Goal: Task Accomplishment & Management: Use online tool/utility

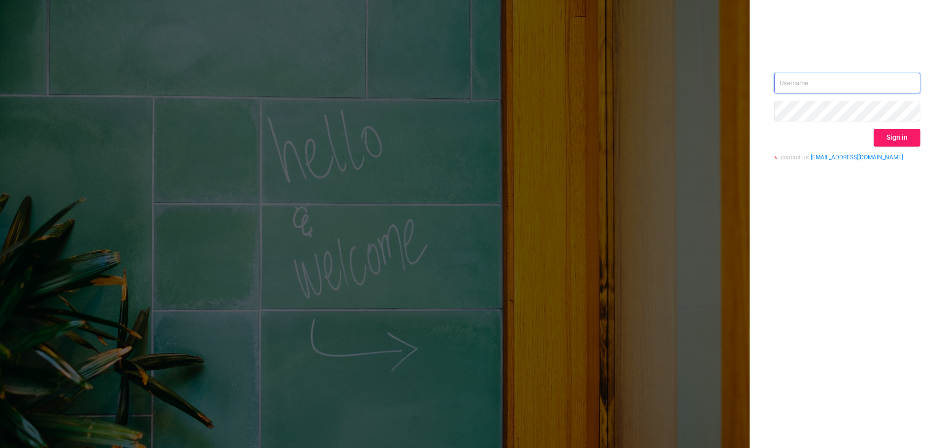
type input "[EMAIL_ADDRESS][DOMAIN_NAME]"
click at [904, 131] on button "Sign in" at bounding box center [897, 138] width 47 height 18
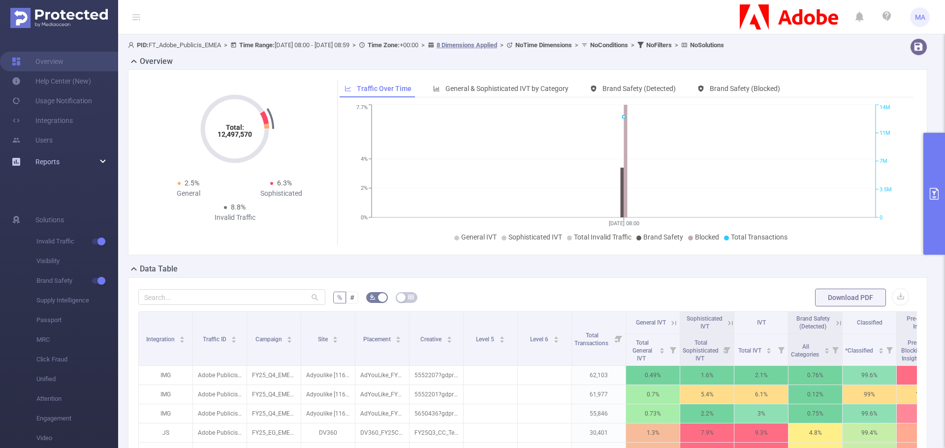
click at [49, 155] on link "Reports" at bounding box center [47, 162] width 24 height 20
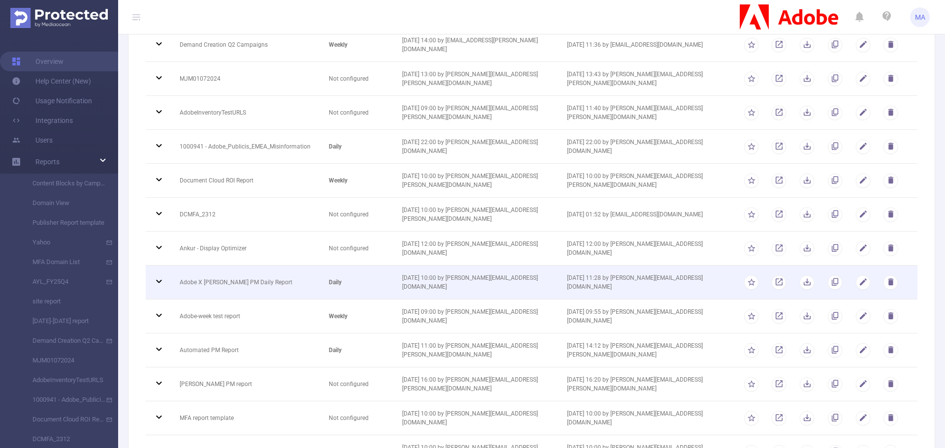
scroll to position [492, 0]
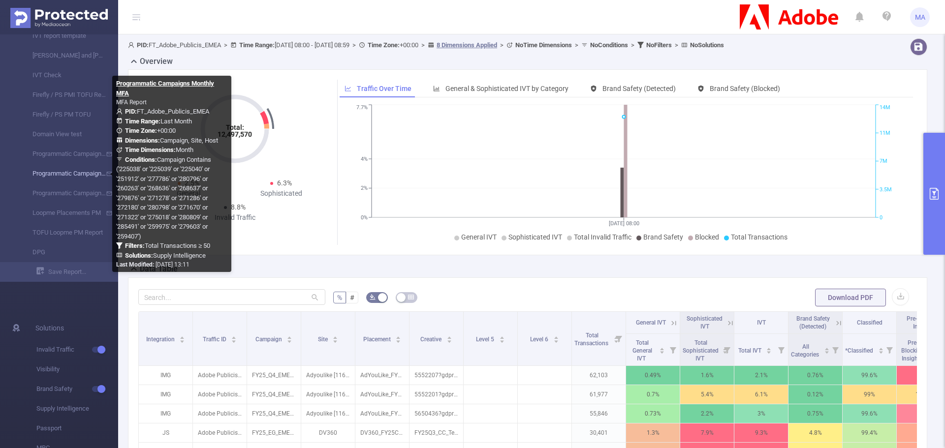
click at [79, 171] on link "Programmatic Campaigns Monthly MFA" at bounding box center [63, 174] width 87 height 20
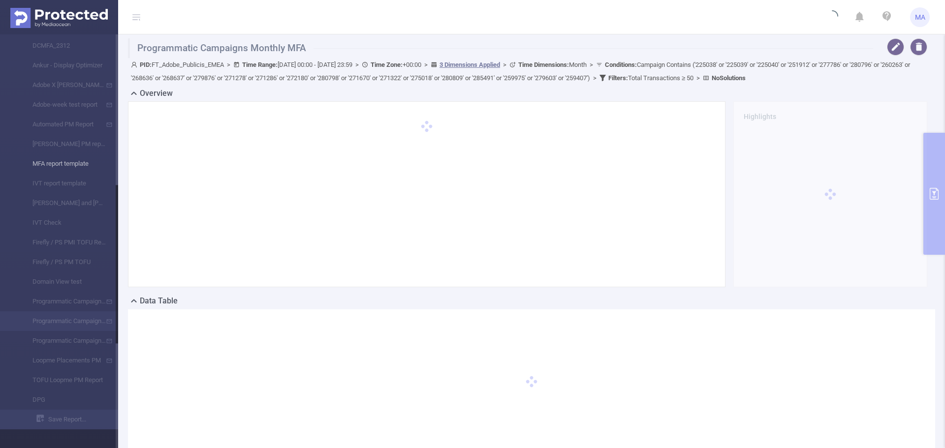
click at [74, 166] on li "MFA report template" at bounding box center [59, 164] width 118 height 20
click at [73, 166] on li "MFA report template" at bounding box center [59, 164] width 118 height 20
click at [72, 168] on li "MFA report template" at bounding box center [59, 164] width 118 height 20
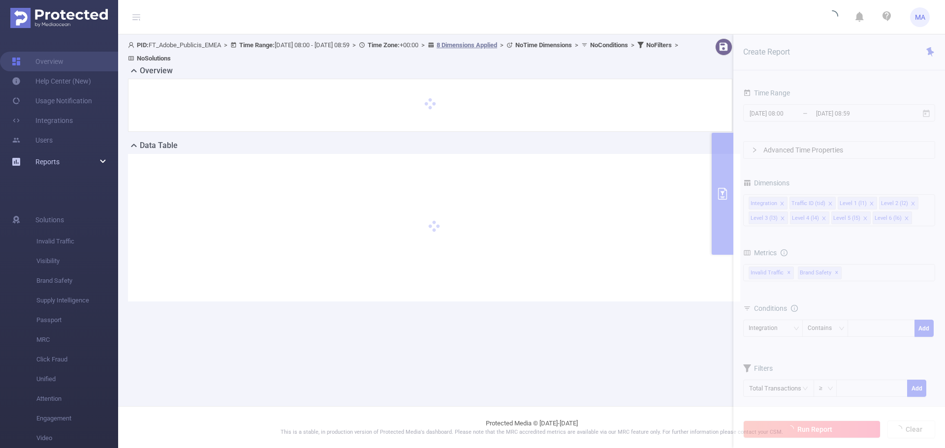
click at [74, 163] on div "Reports" at bounding box center [59, 162] width 118 height 20
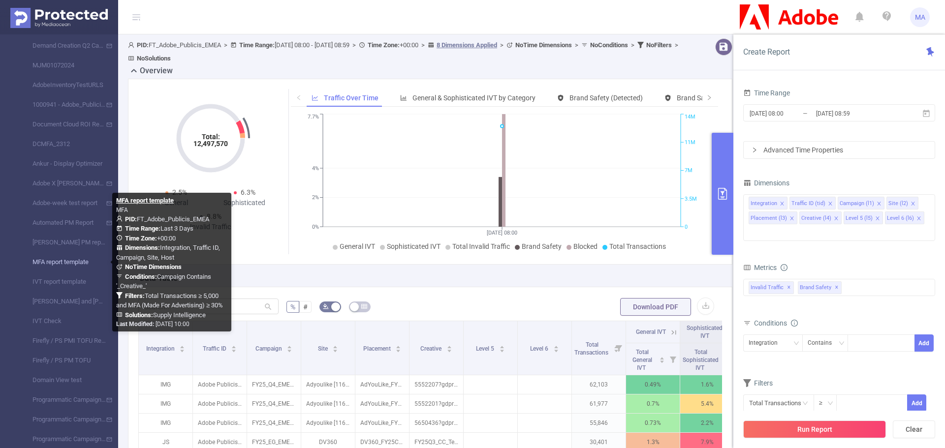
click at [64, 261] on link "MFA report template" at bounding box center [63, 263] width 87 height 20
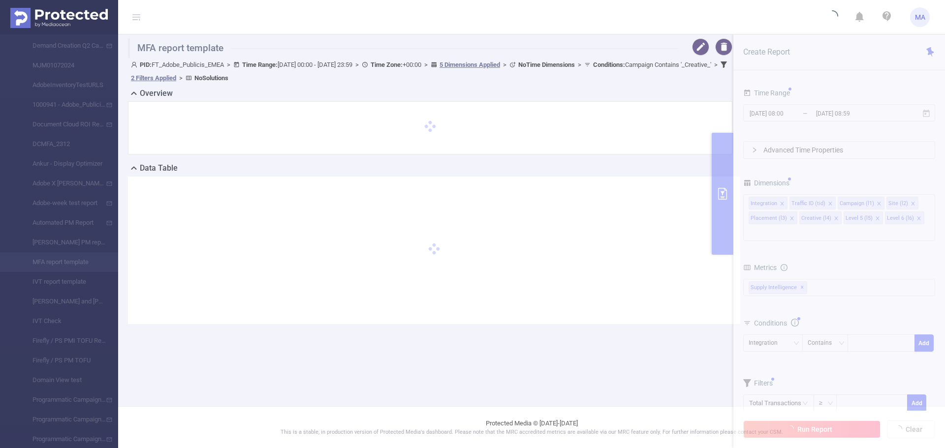
type input "2025-10-11 00:00"
type input "2025-10-13 23:59"
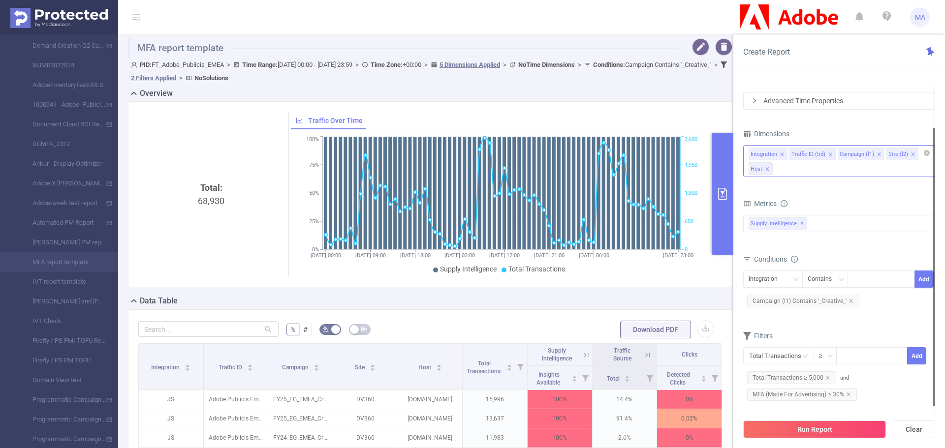
click at [865, 165] on div "Integration Traffic ID (tid) Campaign (l1) Site (l2) Host" at bounding box center [839, 161] width 192 height 32
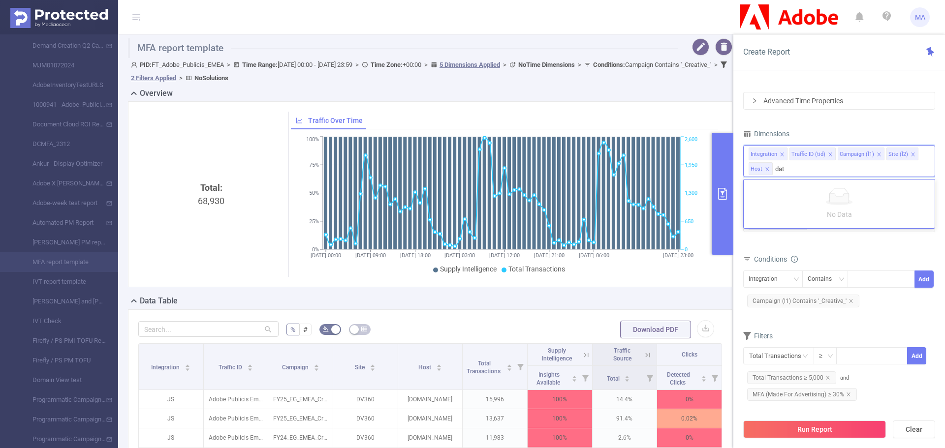
type input "date"
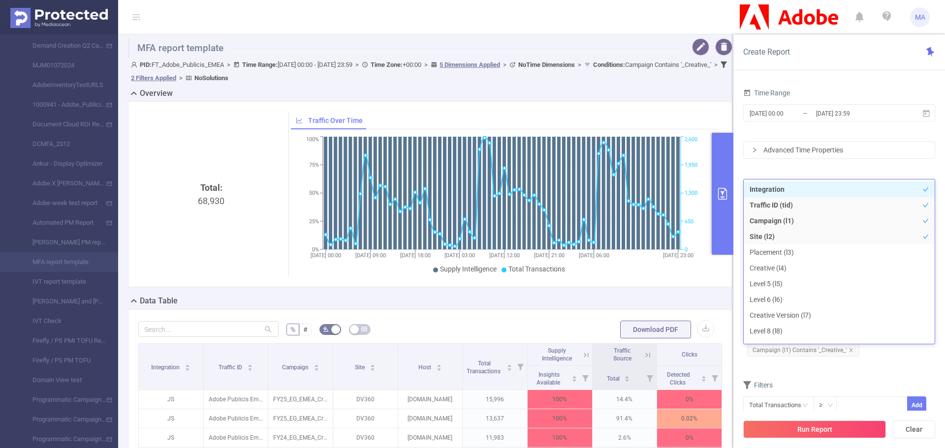
click at [889, 126] on div "Time Range 2025-10-11 00:00 _ 2025-10-13 23:59" at bounding box center [839, 107] width 192 height 43
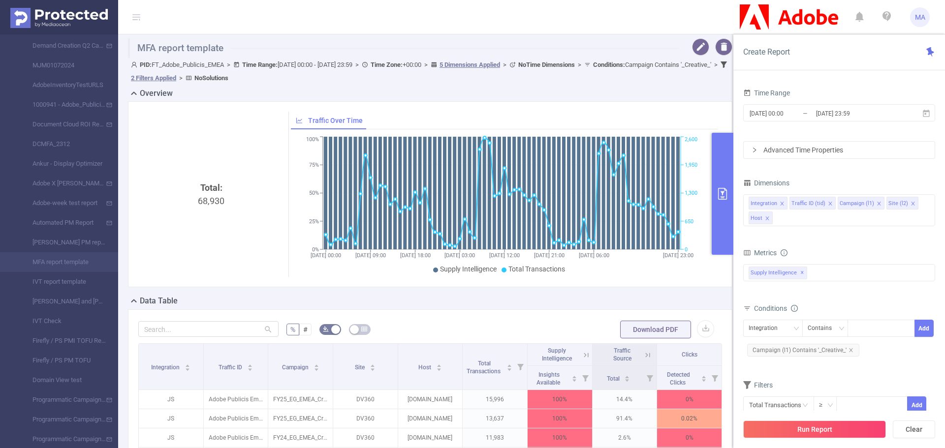
click at [757, 148] on icon "icon: right" at bounding box center [755, 150] width 6 height 6
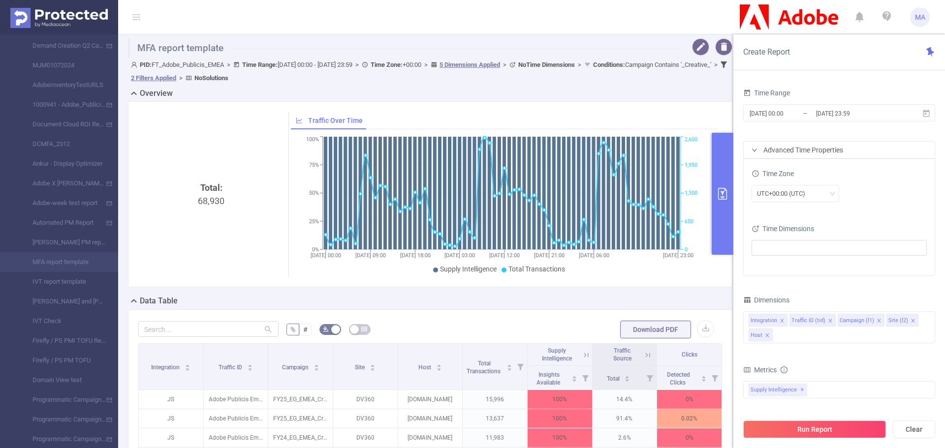
click at [757, 148] on icon "icon: right" at bounding box center [755, 150] width 6 height 6
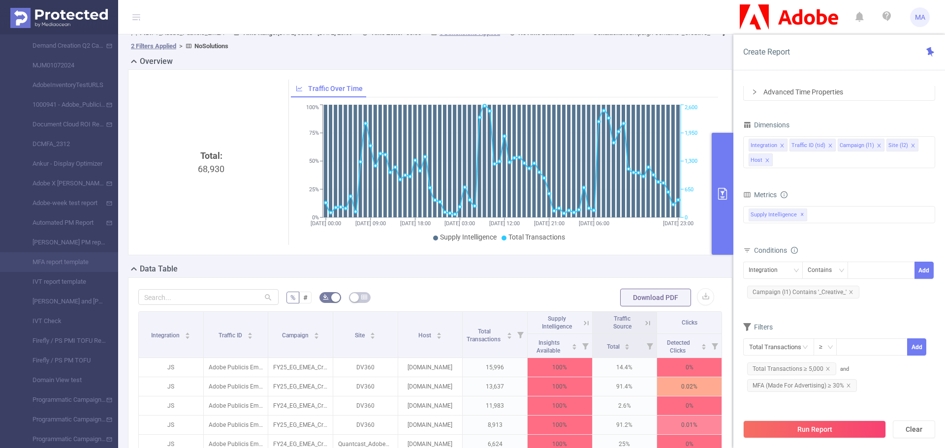
scroll to position [49, 0]
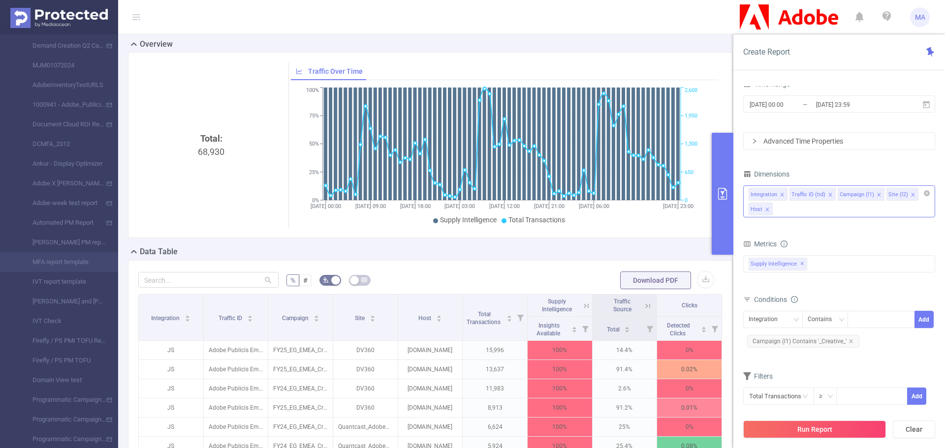
click at [810, 204] on div "Integration Traffic ID (tid) Campaign (l1) Site (l2) Host" at bounding box center [839, 202] width 192 height 32
type input "d"
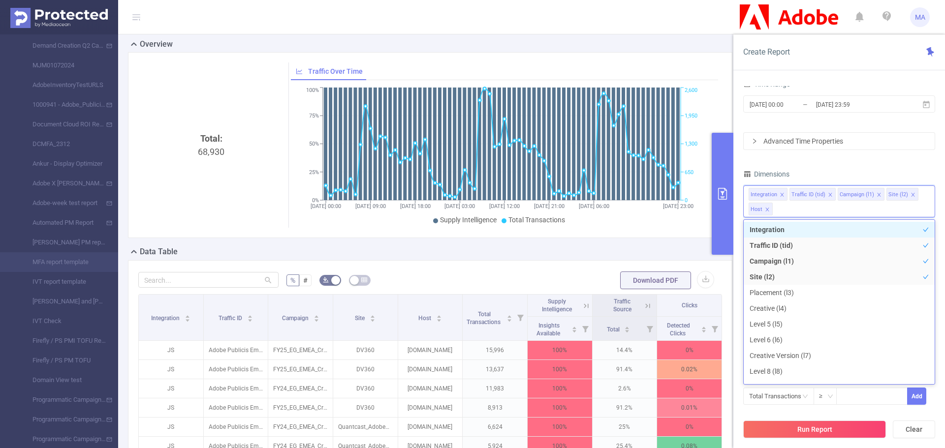
click at [850, 140] on div "Advanced Time Properties" at bounding box center [839, 141] width 191 height 17
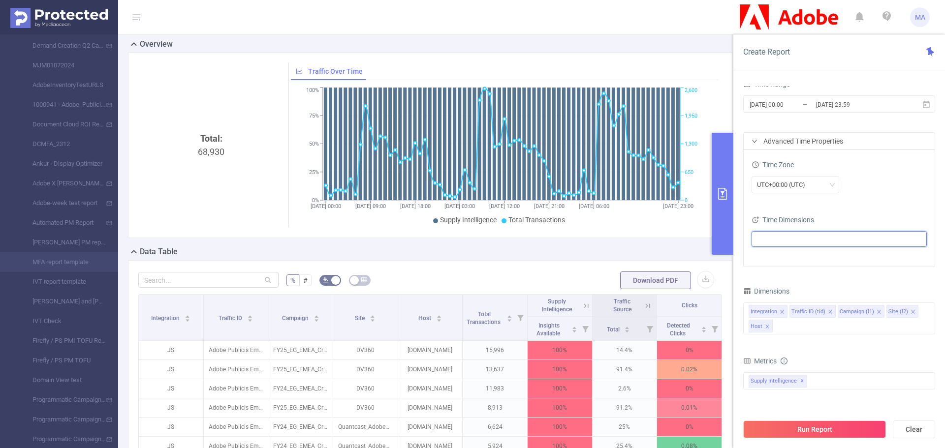
click at [781, 245] on ul at bounding box center [836, 239] width 162 height 15
click at [771, 258] on span at bounding box center [769, 258] width 8 height 8
click at [817, 427] on button "Run Report" at bounding box center [814, 430] width 143 height 18
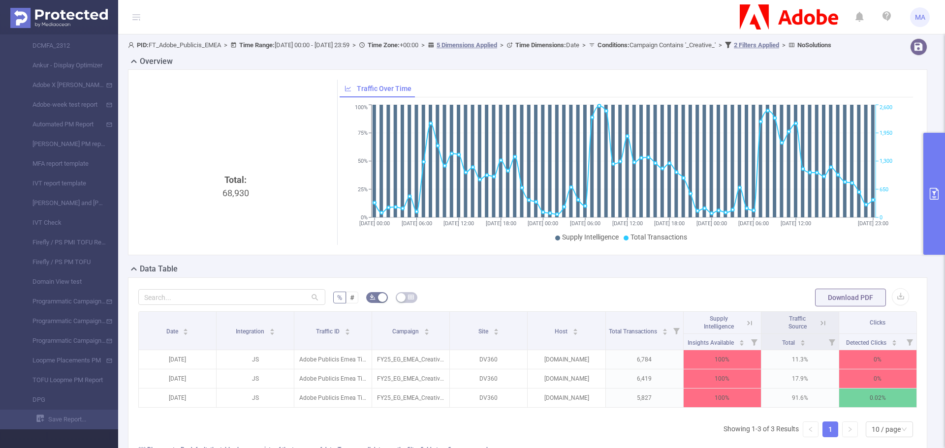
click at [933, 188] on button "primary" at bounding box center [934, 194] width 22 height 122
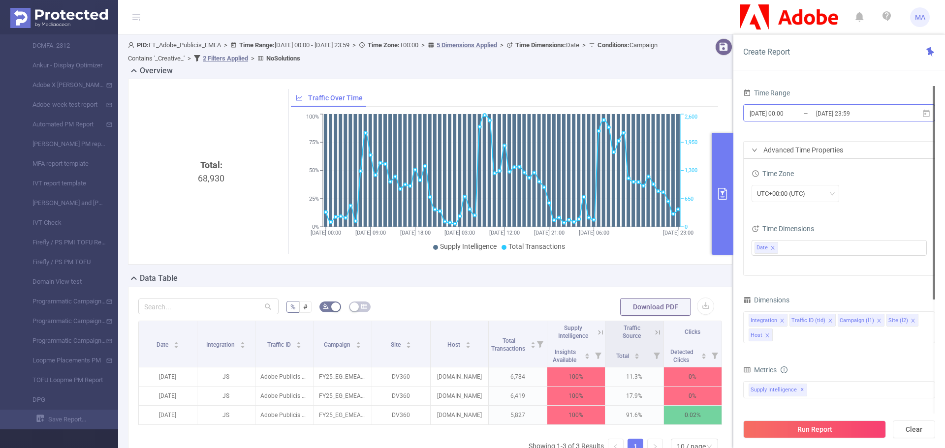
click at [787, 114] on input "2025-10-11 00:00" at bounding box center [789, 113] width 80 height 13
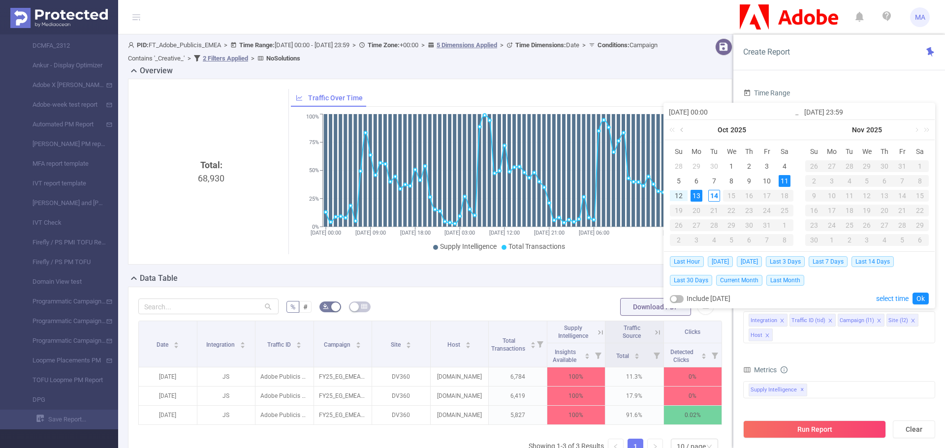
click at [680, 129] on link at bounding box center [682, 130] width 9 height 20
click at [693, 164] on div "1" at bounding box center [697, 166] width 12 height 12
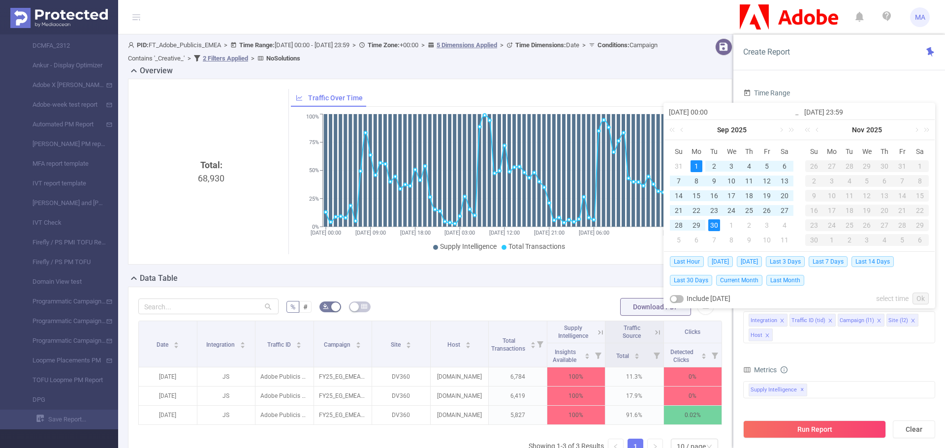
click at [715, 223] on div "30" at bounding box center [714, 226] width 12 height 12
type input "2025-09-01 00:00"
type input "2025-09-30 23:59"
type input "2025-09-01 00:00"
type input "2025-09-30 23:59"
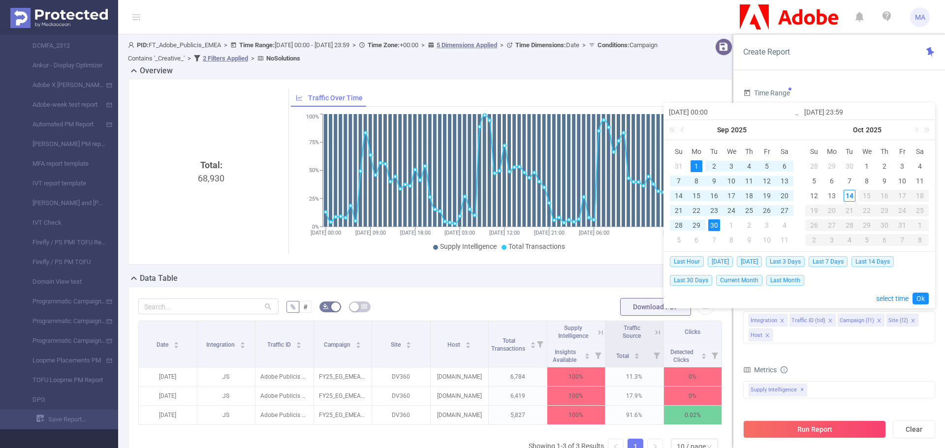
click at [693, 163] on div "1" at bounding box center [697, 166] width 12 height 12
click at [714, 224] on div "30" at bounding box center [714, 226] width 12 height 12
click at [922, 295] on link "Ok" at bounding box center [921, 299] width 16 height 12
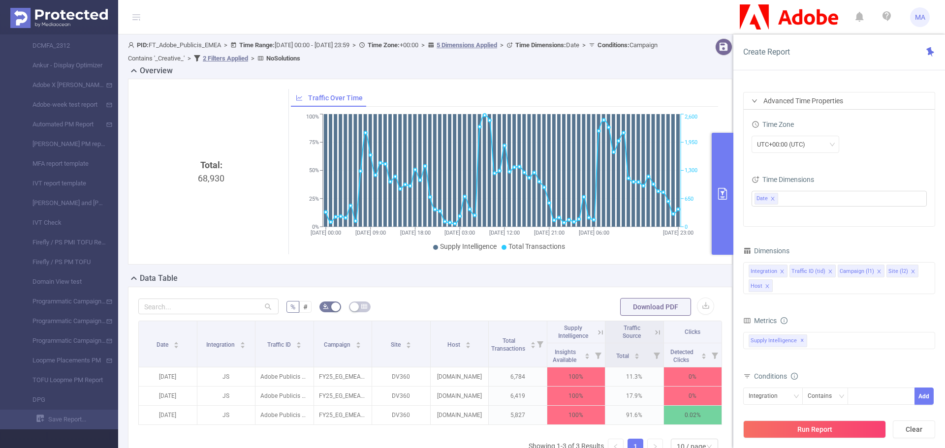
scroll to position [49, 0]
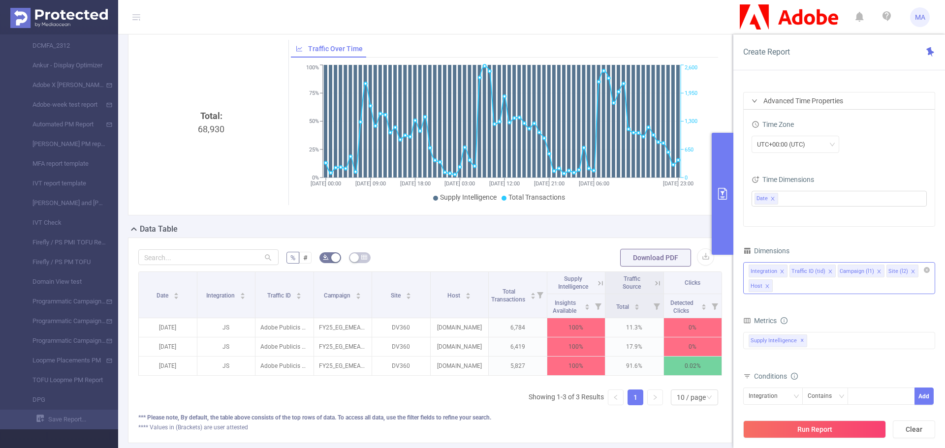
click at [766, 286] on icon "icon: close" at bounding box center [767, 286] width 5 height 5
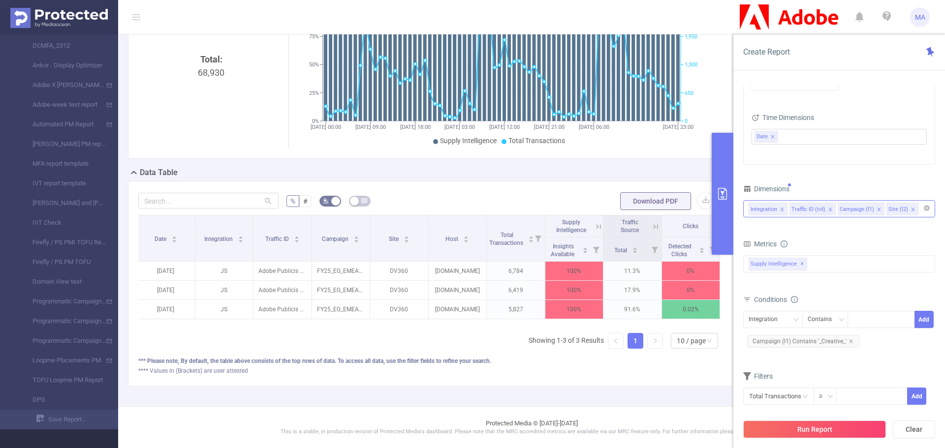
scroll to position [113, 0]
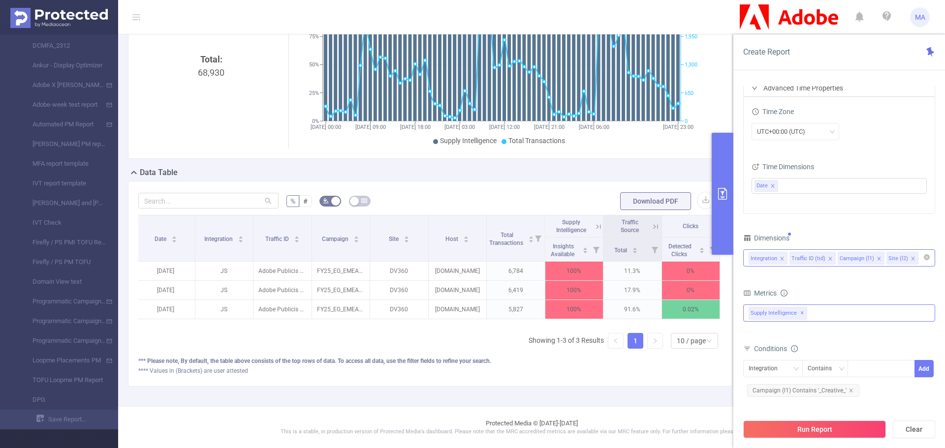
click at [852, 309] on div "Supply Intelligence ✕" at bounding box center [839, 313] width 192 height 17
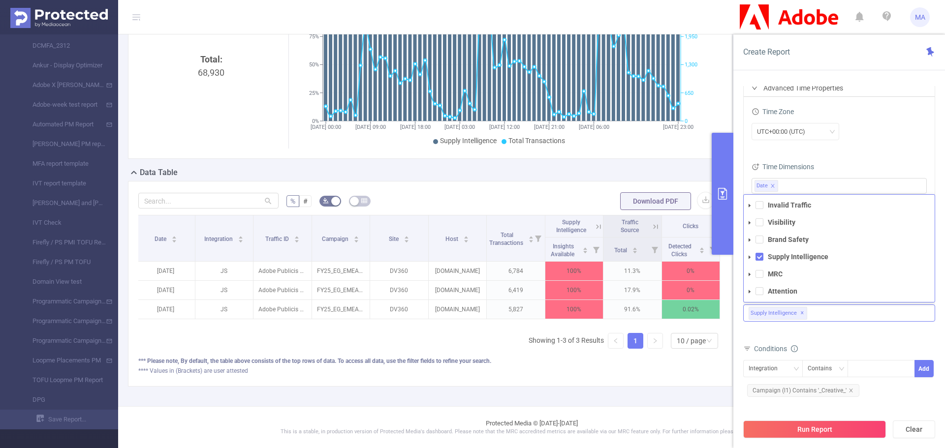
click at [749, 259] on span at bounding box center [750, 258] width 12 height 12
click at [756, 221] on span at bounding box center [759, 223] width 12 height 12
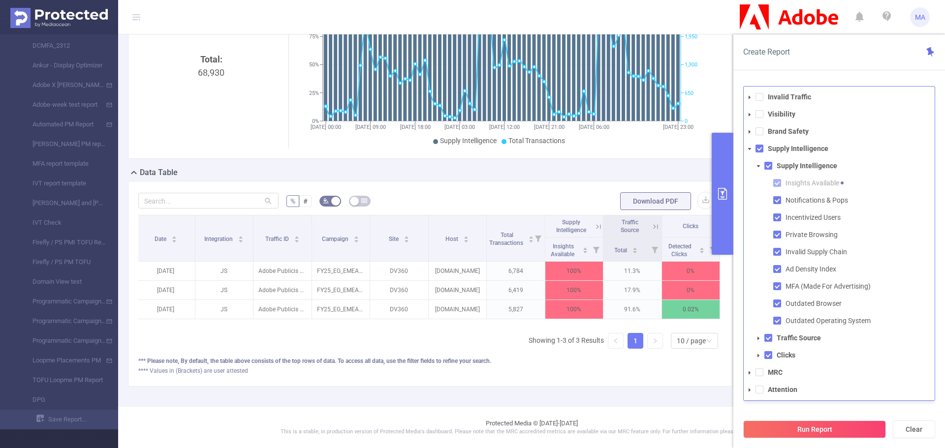
click at [751, 153] on span at bounding box center [750, 149] width 12 height 12
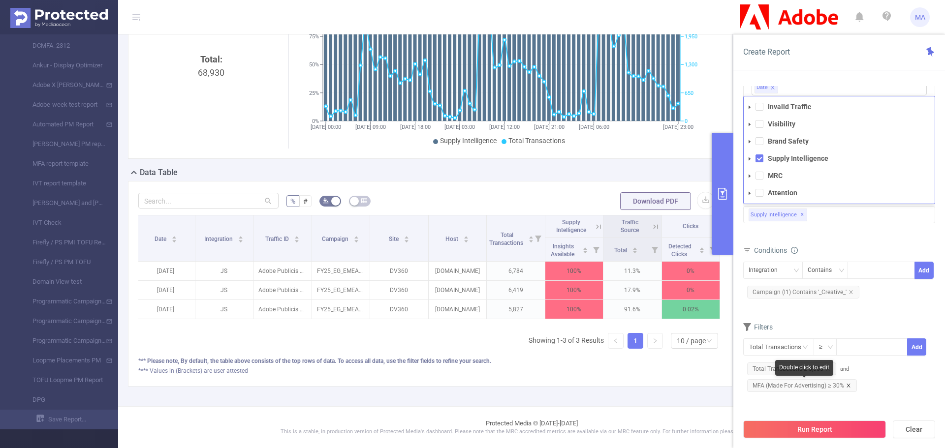
click at [847, 386] on icon "icon: close" at bounding box center [848, 385] width 5 height 5
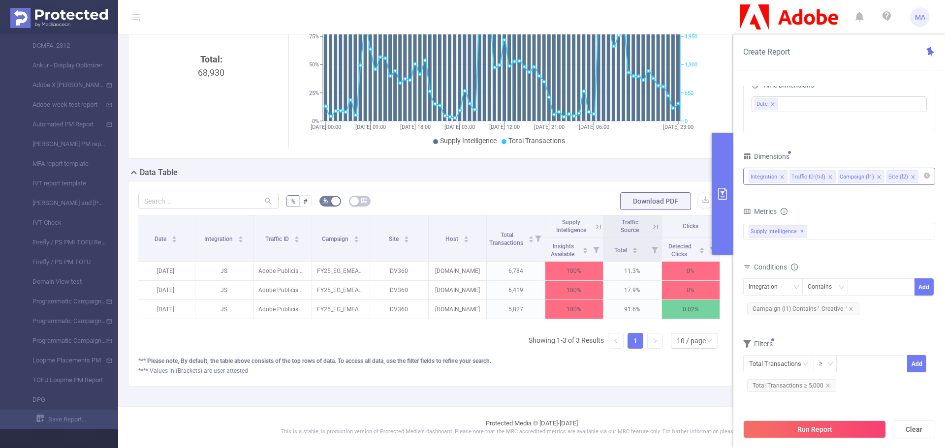
click at [819, 429] on button "Run Report" at bounding box center [814, 430] width 143 height 18
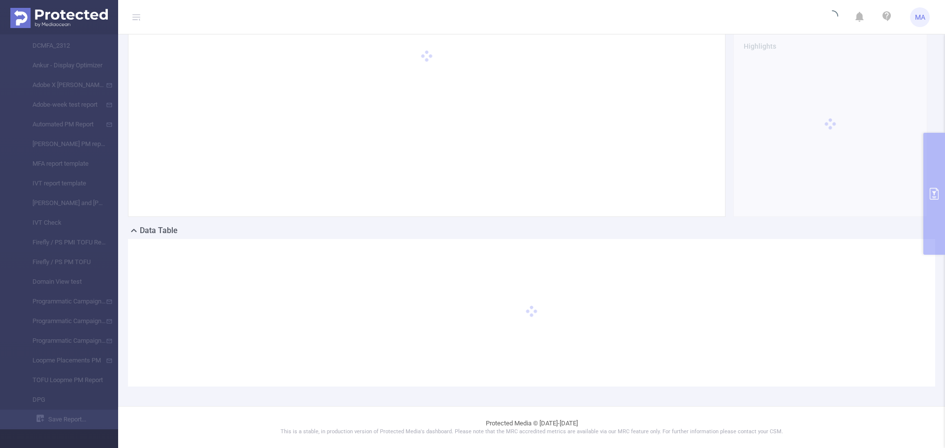
scroll to position [0, 0]
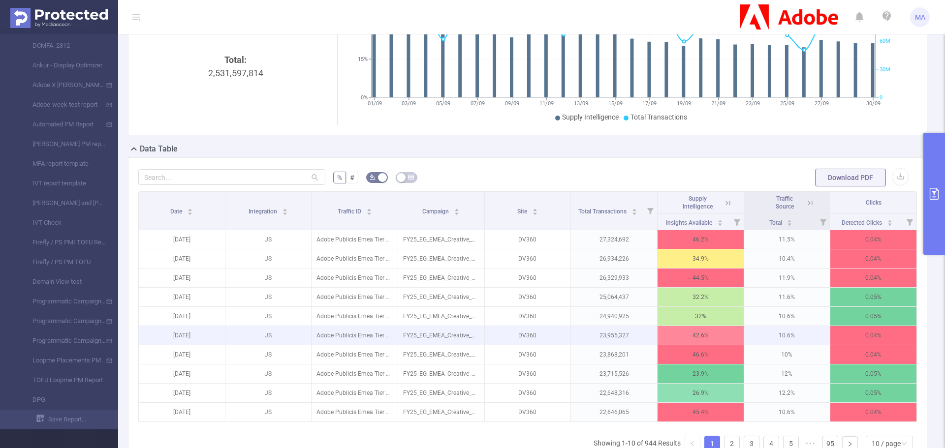
scroll to position [148, 0]
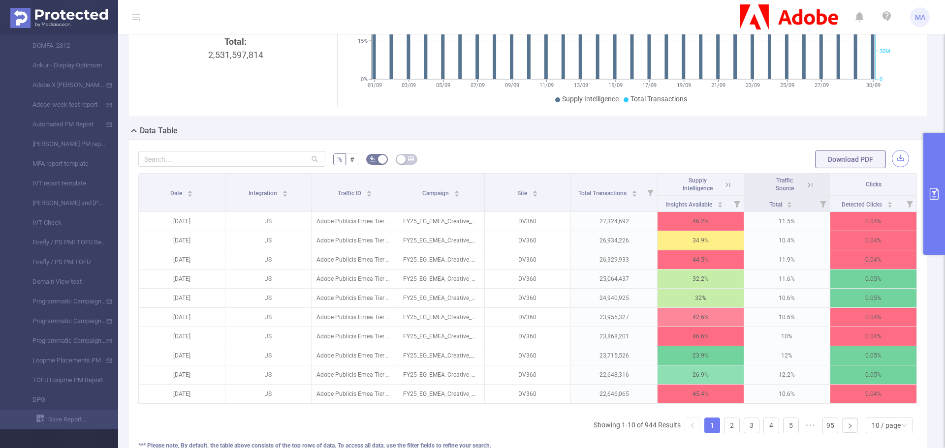
click at [892, 159] on button "button" at bounding box center [900, 158] width 17 height 17
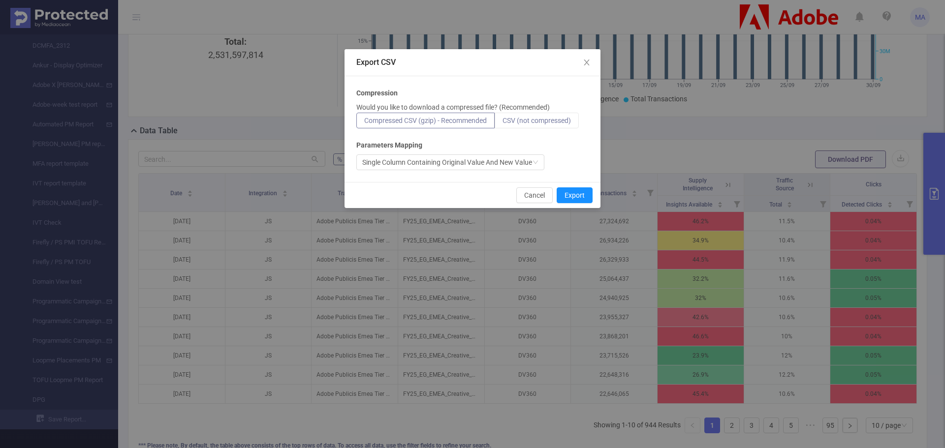
click at [567, 122] on span "CSV (not compressed)" at bounding box center [537, 121] width 68 height 8
click at [503, 123] on input "CSV (not compressed)" at bounding box center [503, 123] width 0 height 0
click at [566, 196] on button "Export" at bounding box center [575, 196] width 36 height 16
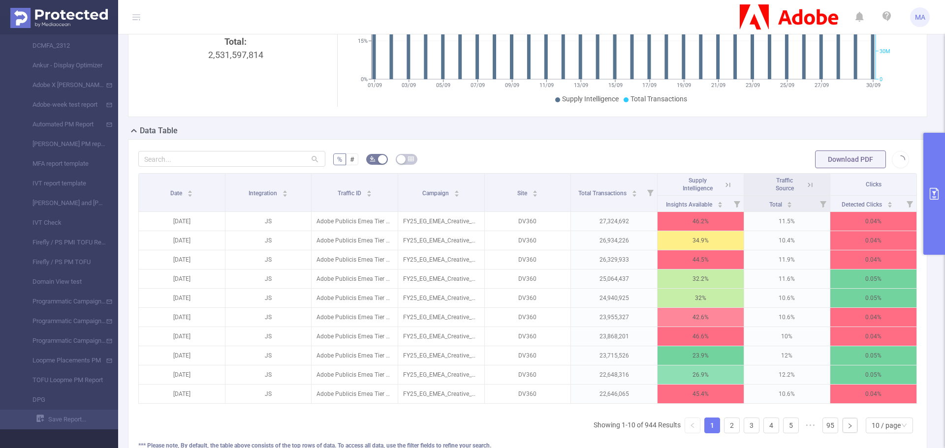
click at [907, 65] on div "Traffic Over Time 01/09 03/09 05/09 07/09 09/09 11/09 13/09 15/09 17/09 19/09 2…" at bounding box center [625, 23] width 584 height 165
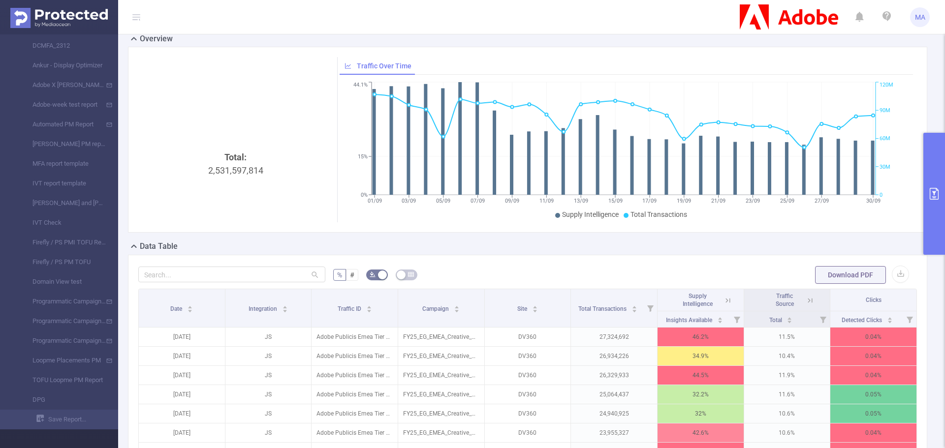
scroll to position [49, 0]
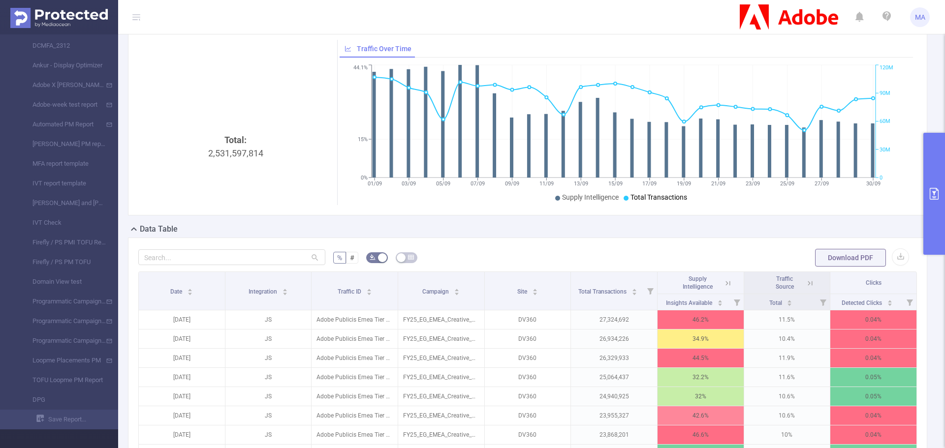
click at [943, 189] on button "primary" at bounding box center [934, 194] width 22 height 122
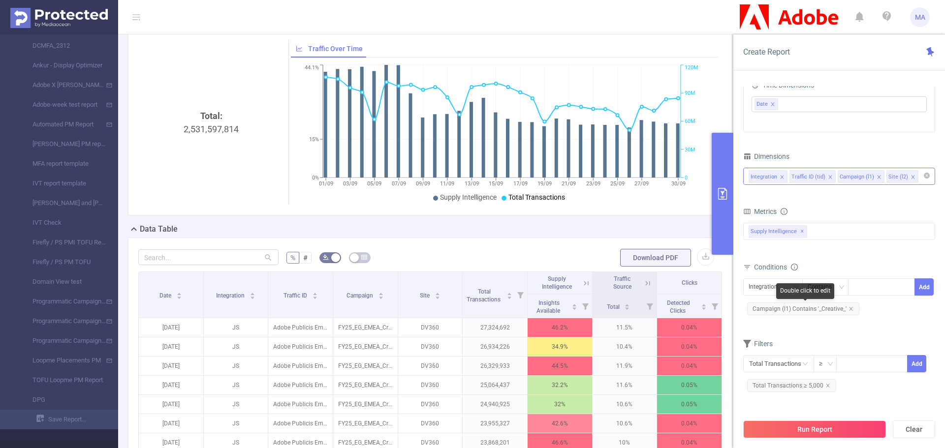
click at [816, 305] on span "Campaign (l1) Contains '_Creative_'" at bounding box center [803, 309] width 112 height 13
click at [823, 308] on span "Campaign (l1) Contains '_Creative_'" at bounding box center [803, 309] width 112 height 13
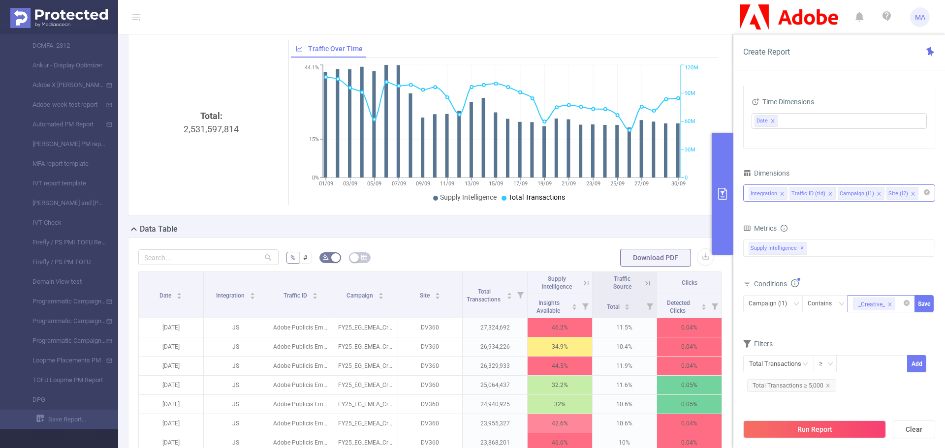
click at [887, 302] on li "_Creative_" at bounding box center [874, 304] width 42 height 13
click at [891, 303] on icon "icon: close" at bounding box center [890, 304] width 5 height 5
click at [891, 303] on div at bounding box center [881, 304] width 57 height 16
type input "_Document"
click at [927, 301] on button "Save" at bounding box center [924, 303] width 19 height 17
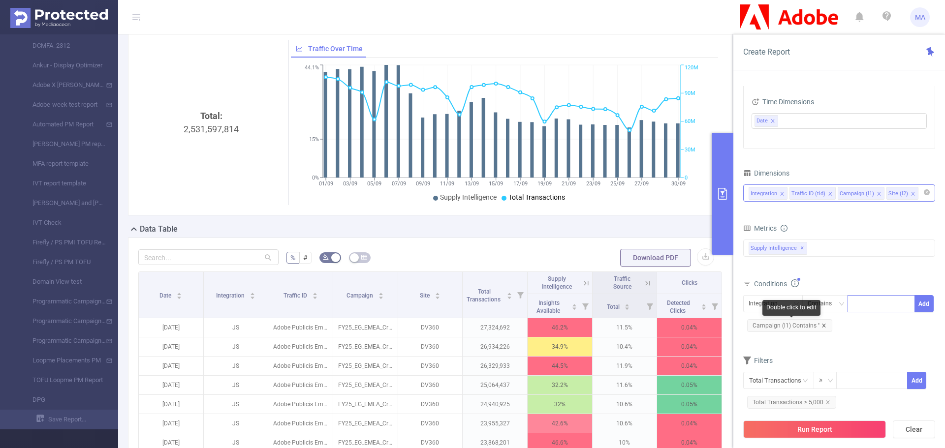
click at [824, 326] on icon "icon: close" at bounding box center [824, 325] width 5 height 5
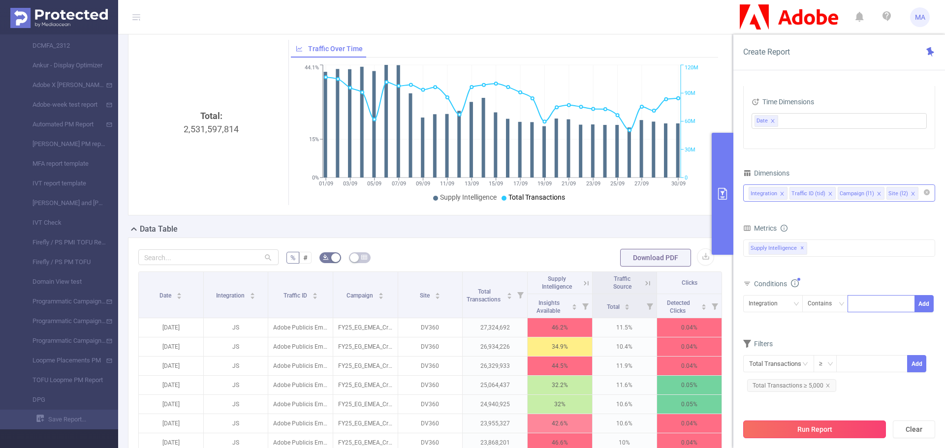
click at [837, 429] on button "Run Report" at bounding box center [814, 430] width 143 height 18
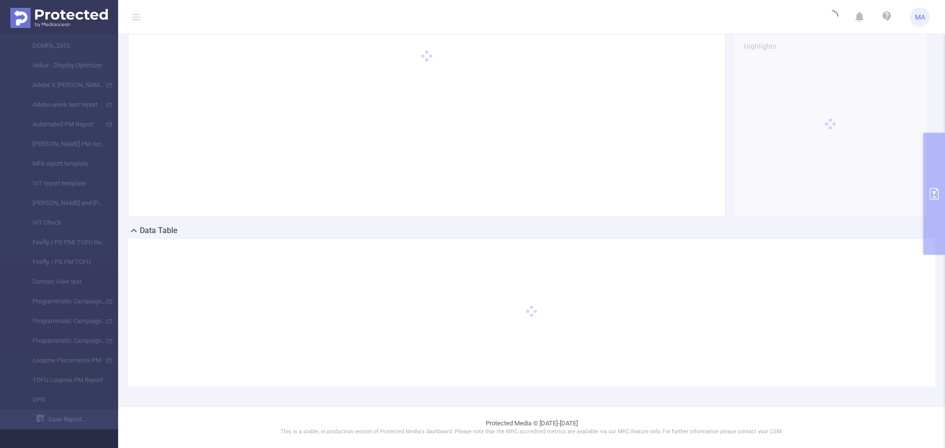
scroll to position [48, 0]
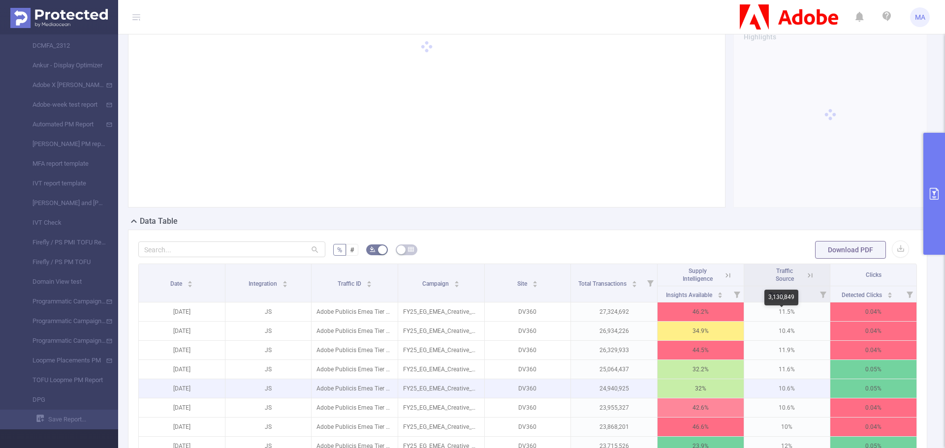
scroll to position [97, 0]
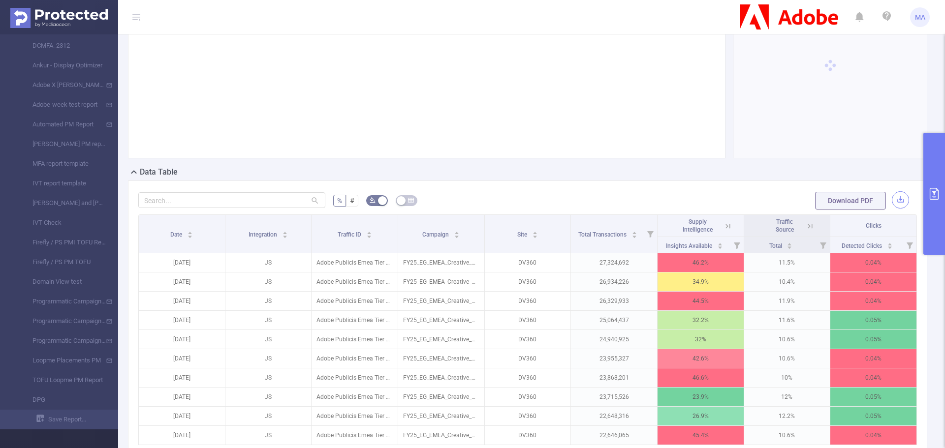
click at [894, 209] on button "button" at bounding box center [900, 199] width 17 height 17
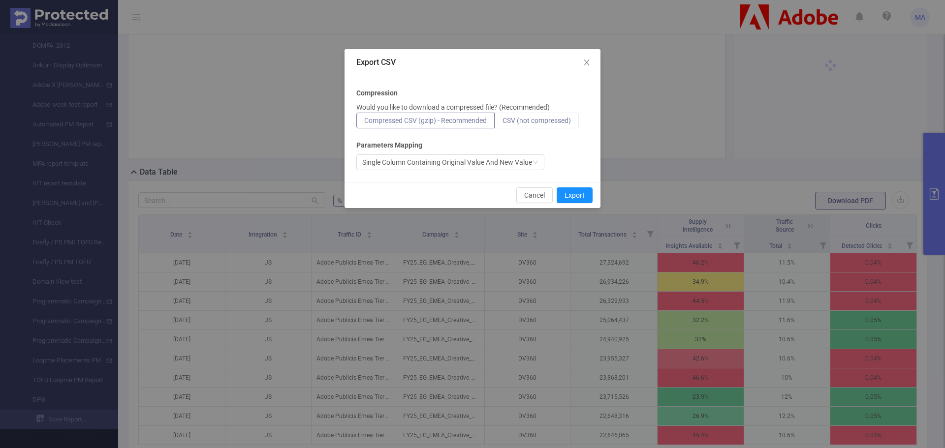
click at [542, 121] on span "CSV (not compressed)" at bounding box center [537, 121] width 68 height 8
click at [503, 123] on input "CSV (not compressed)" at bounding box center [503, 123] width 0 height 0
click at [570, 191] on button "Export" at bounding box center [575, 196] width 36 height 16
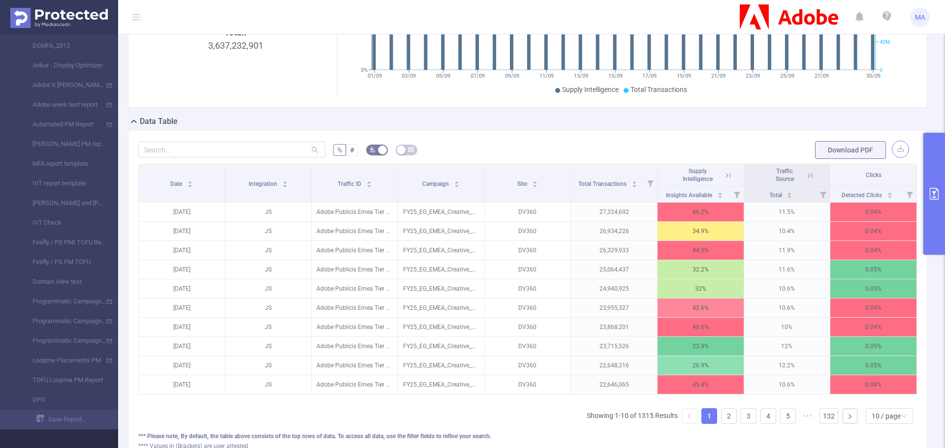
scroll to position [197, 0]
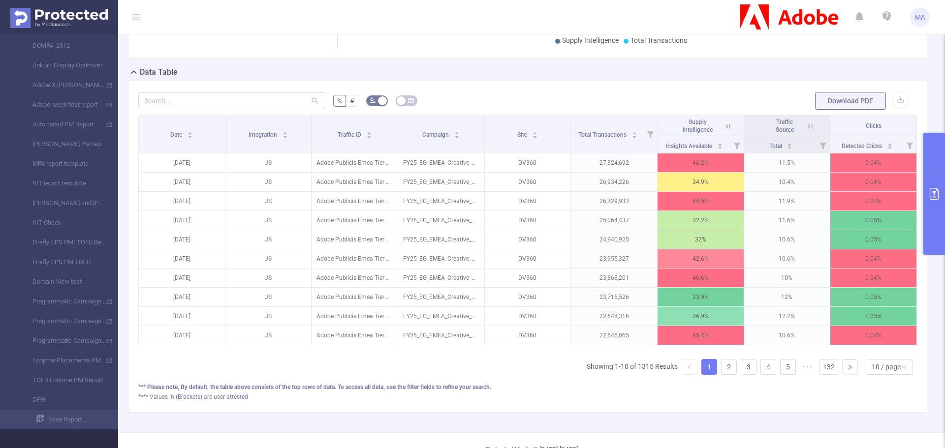
click at [932, 170] on button "primary" at bounding box center [934, 194] width 22 height 122
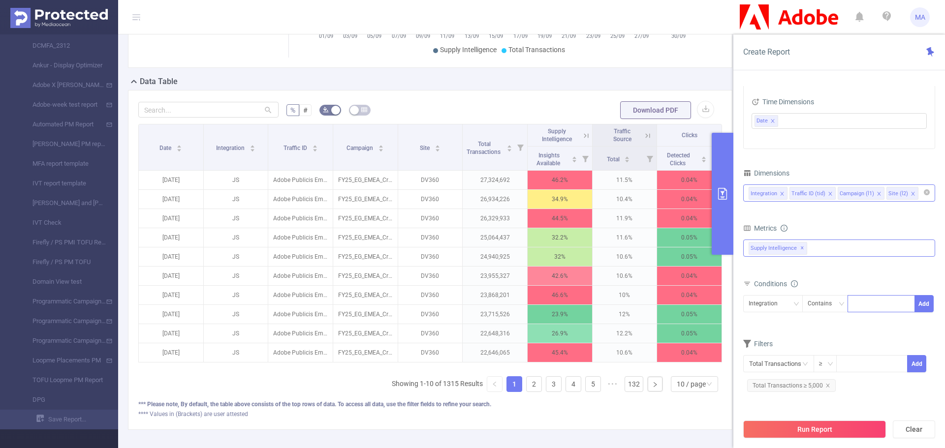
click at [843, 256] on div "Supply Intelligence ✕ Invalid Traffic Visibility Brand Safety Supply Intelligen…" at bounding box center [839, 248] width 192 height 17
click at [748, 305] on icon "icon: caret-down" at bounding box center [749, 304] width 5 height 5
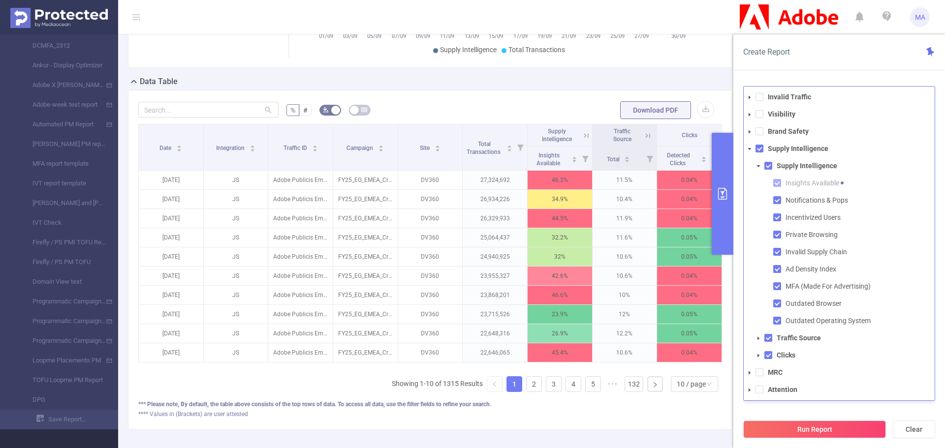
click at [760, 337] on icon "icon: caret-down" at bounding box center [758, 338] width 5 height 5
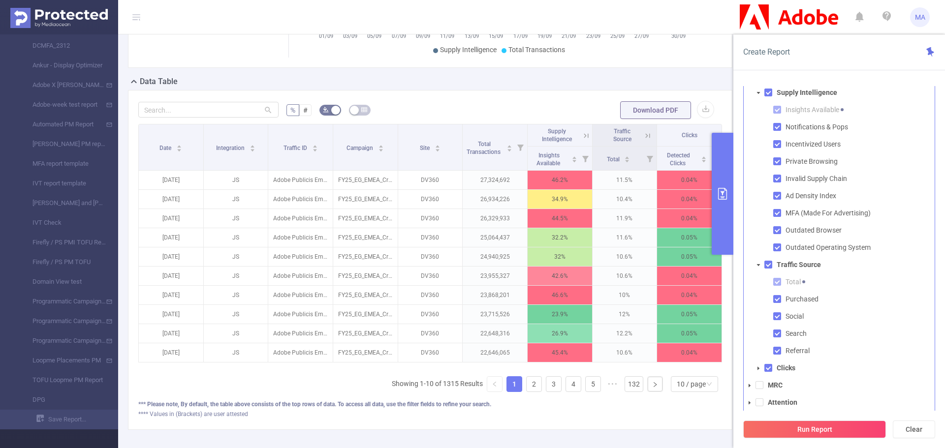
click at [757, 369] on icon "icon: caret-down" at bounding box center [758, 368] width 5 height 5
click at [746, 388] on span at bounding box center [750, 386] width 12 height 12
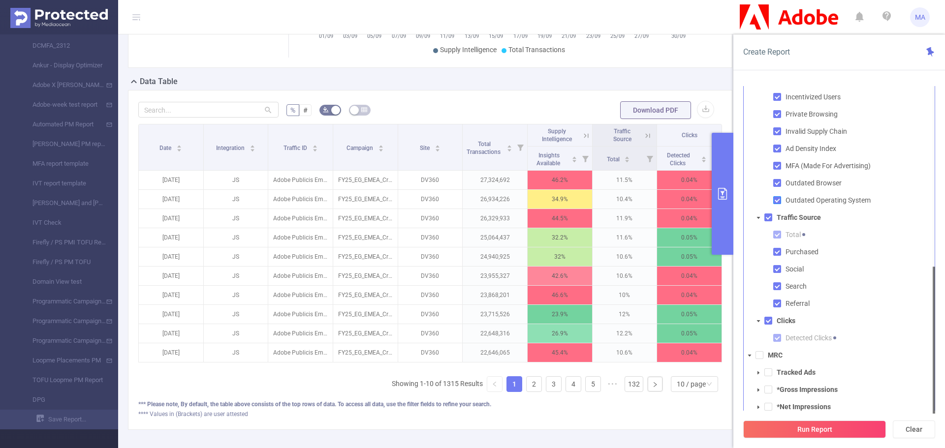
scroll to position [39, 0]
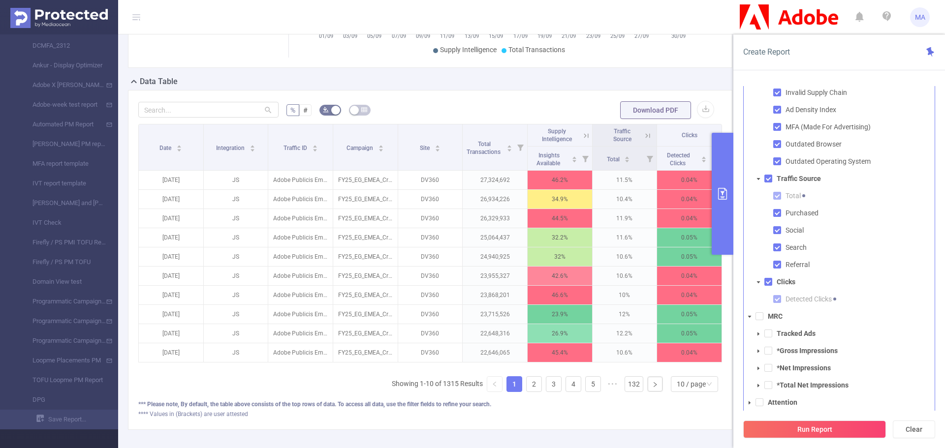
click at [760, 384] on icon "icon: caret-down" at bounding box center [758, 385] width 5 height 5
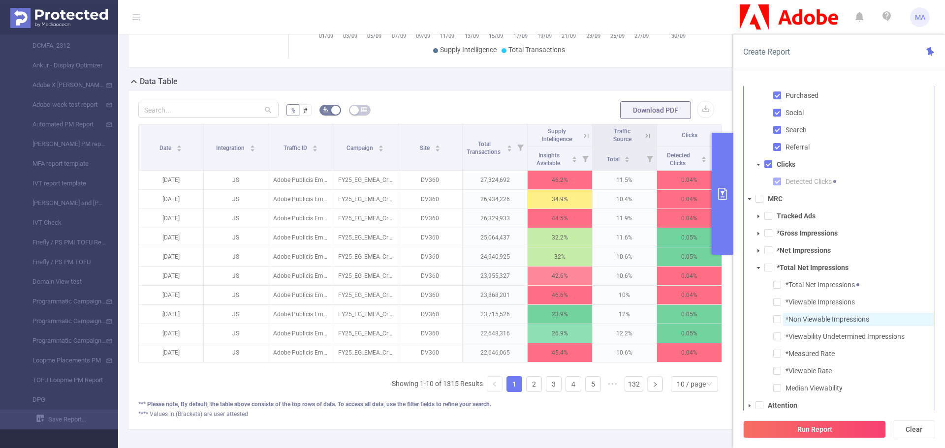
scroll to position [159, 0]
click at [750, 192] on span at bounding box center [750, 197] width 12 height 12
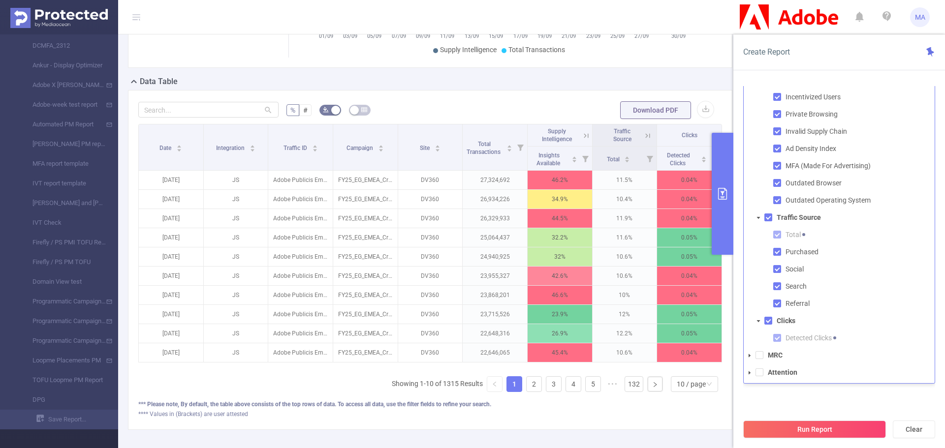
scroll to position [0, 0]
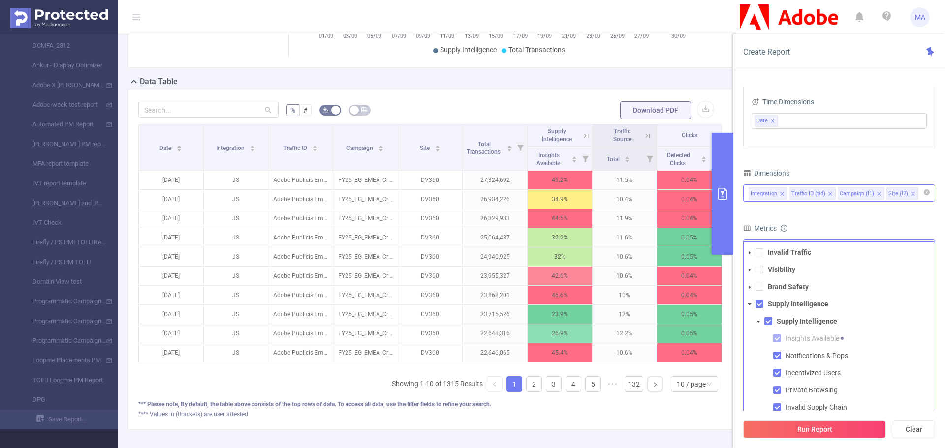
click at [747, 288] on icon "icon: caret-down" at bounding box center [749, 287] width 5 height 5
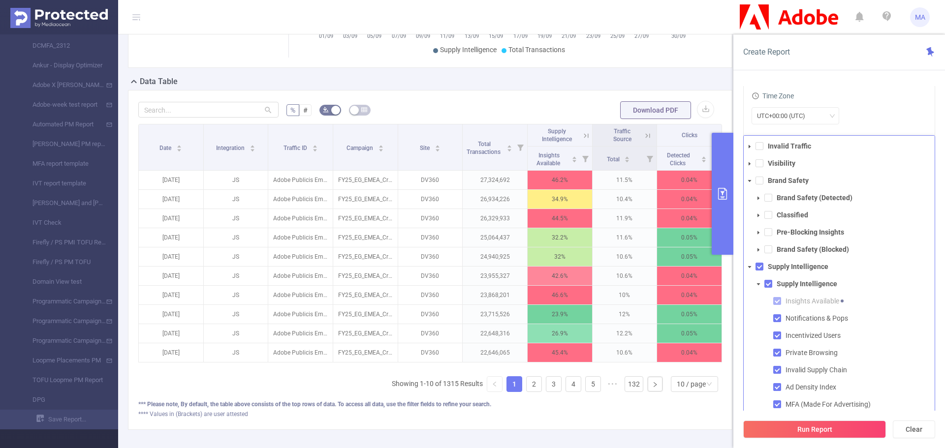
click at [762, 196] on span at bounding box center [759, 198] width 12 height 12
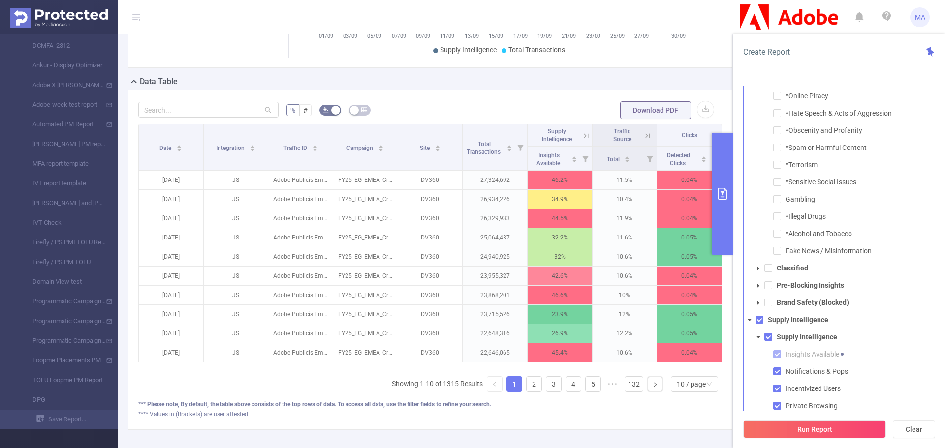
scroll to position [49, 0]
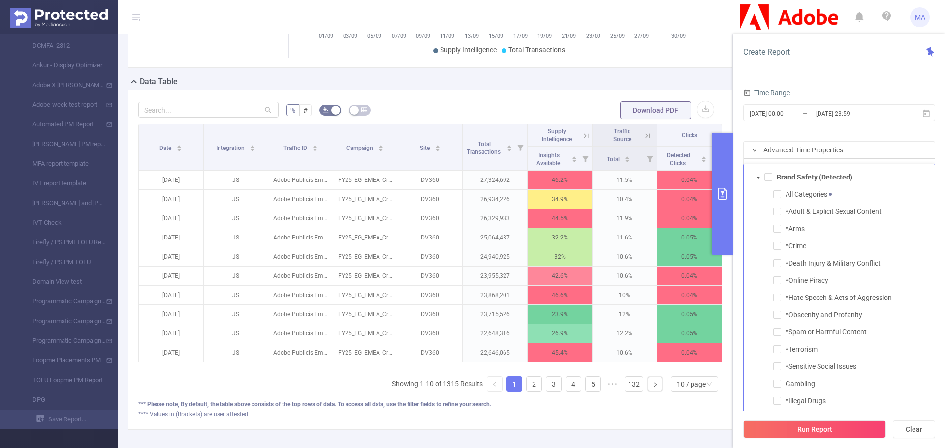
click at [755, 177] on span at bounding box center [759, 178] width 12 height 12
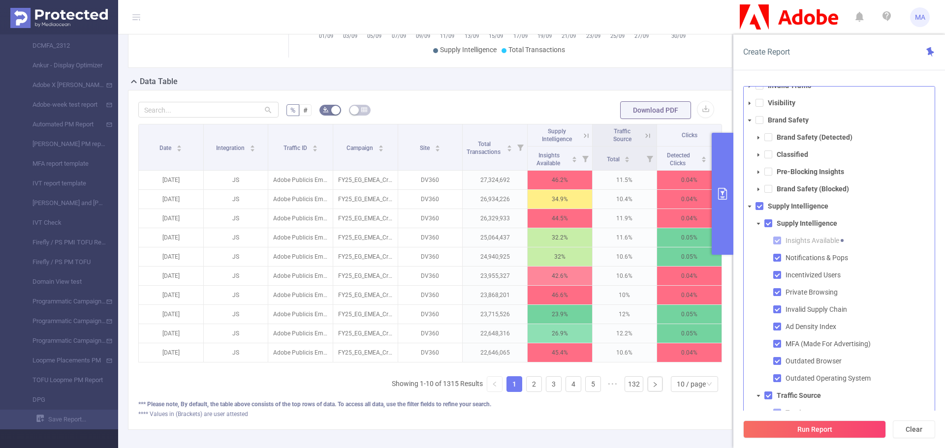
scroll to position [0, 0]
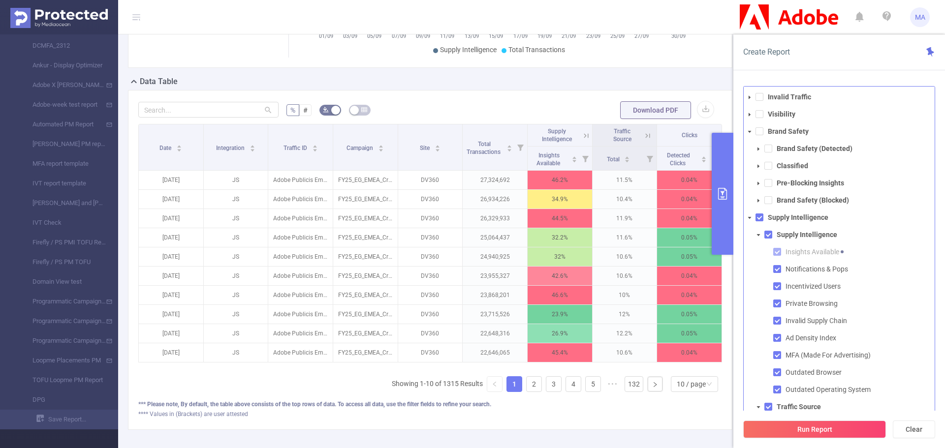
click at [744, 95] on span at bounding box center [750, 98] width 12 height 12
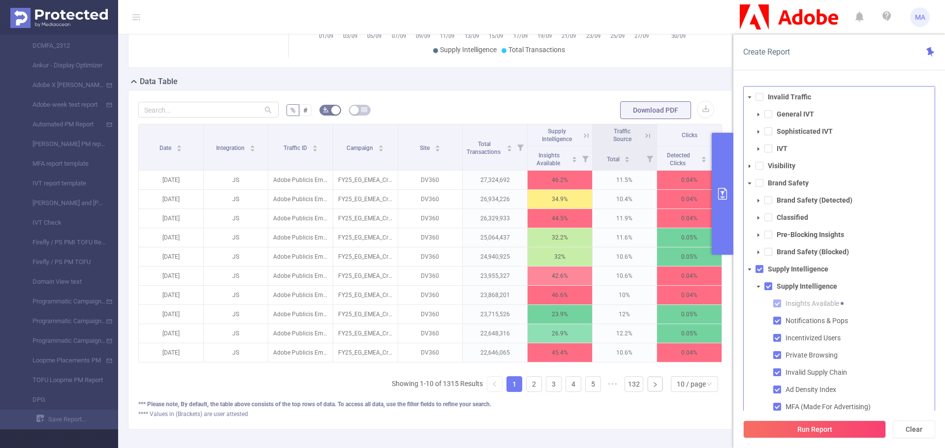
click at [751, 95] on icon "icon: caret-down" at bounding box center [749, 97] width 5 height 5
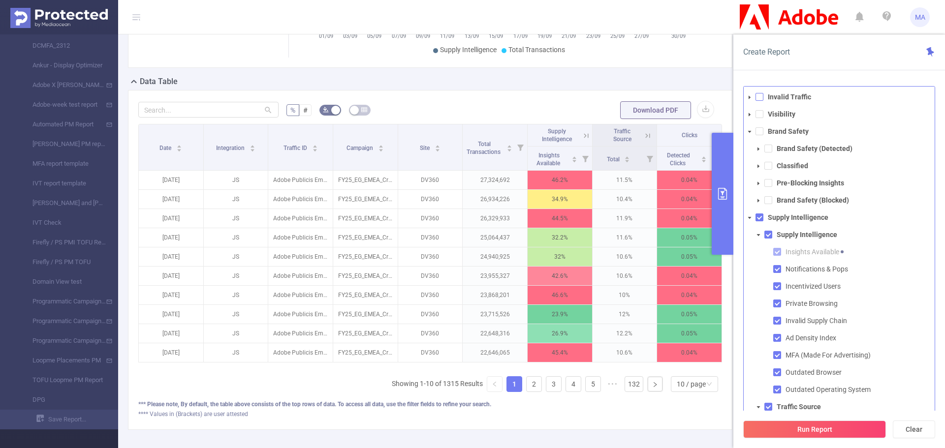
click at [762, 96] on span at bounding box center [760, 97] width 8 height 8
click at [864, 430] on button "Run Report" at bounding box center [814, 430] width 143 height 18
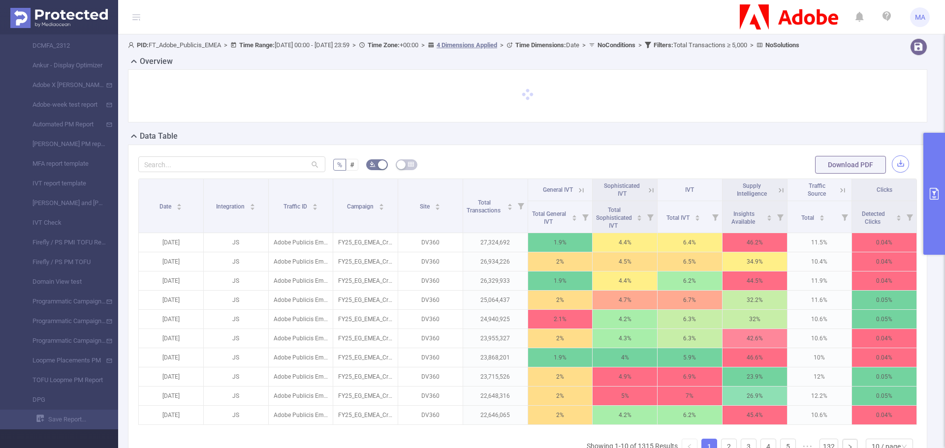
click at [897, 173] on button "button" at bounding box center [900, 164] width 17 height 17
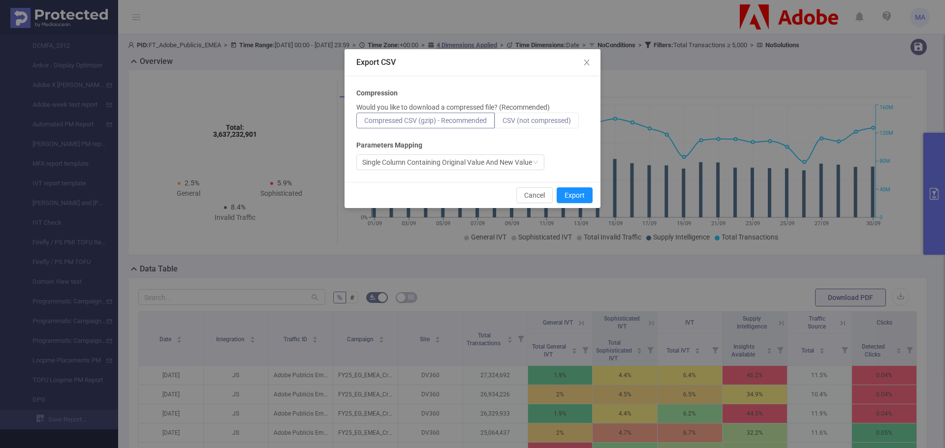
drag, startPoint x: 546, startPoint y: 119, endPoint x: 547, endPoint y: 158, distance: 38.9
click at [546, 120] on span "CSV (not compressed)" at bounding box center [537, 121] width 68 height 8
click at [503, 123] on input "CSV (not compressed)" at bounding box center [503, 123] width 0 height 0
click at [567, 192] on button "Export" at bounding box center [575, 196] width 36 height 16
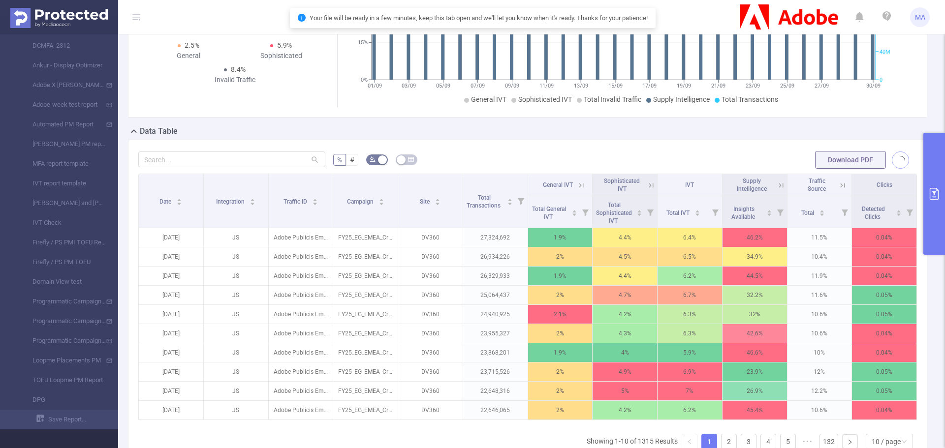
scroll to position [197, 0]
